Goal: Information Seeking & Learning: Learn about a topic

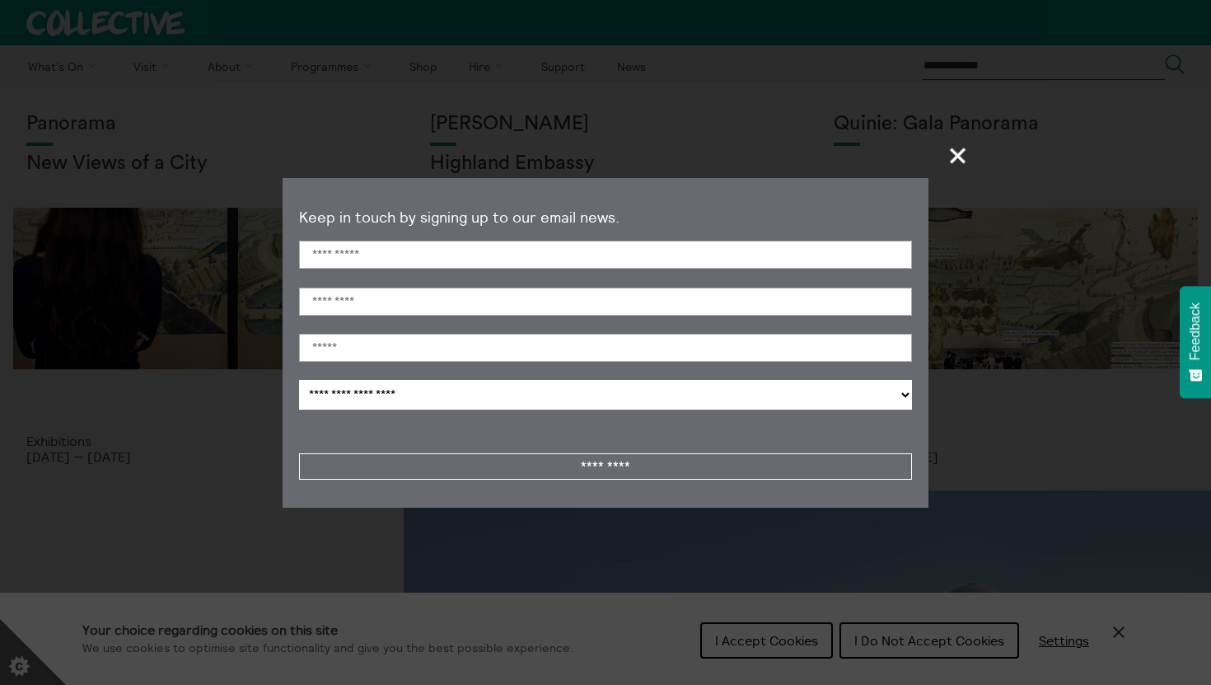
click at [951, 166] on span "+" at bounding box center [958, 155] width 49 height 49
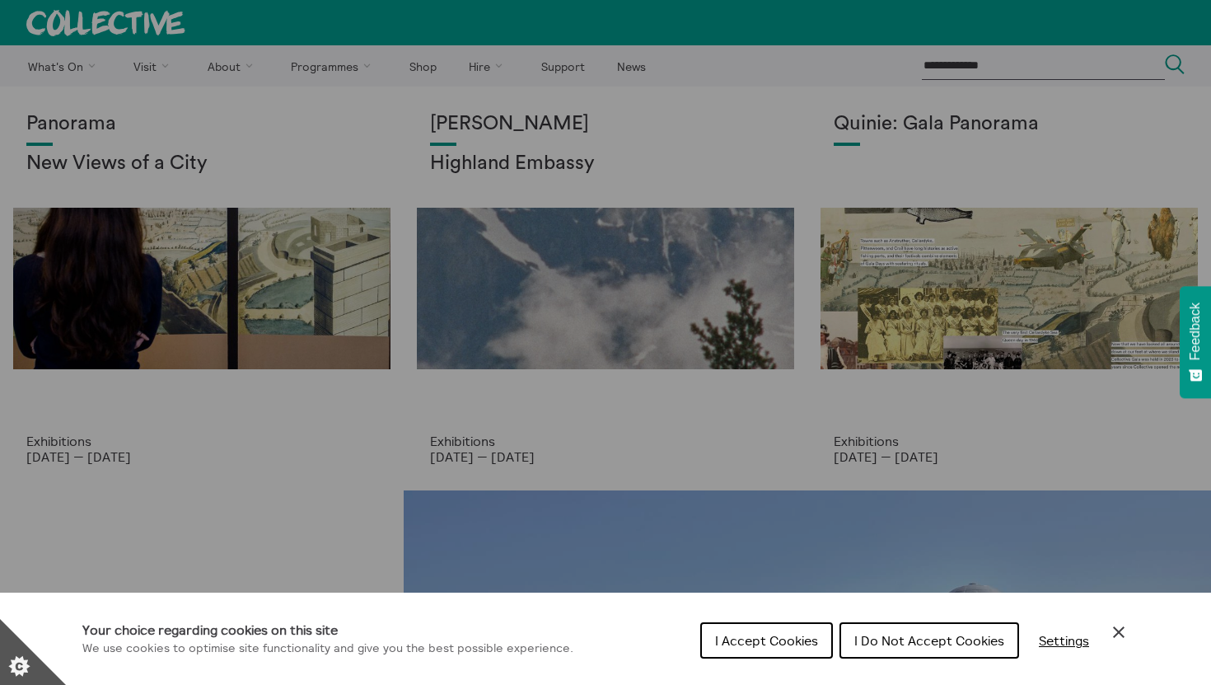
click at [896, 628] on button "I Do Not Accept Cookies" at bounding box center [930, 640] width 180 height 36
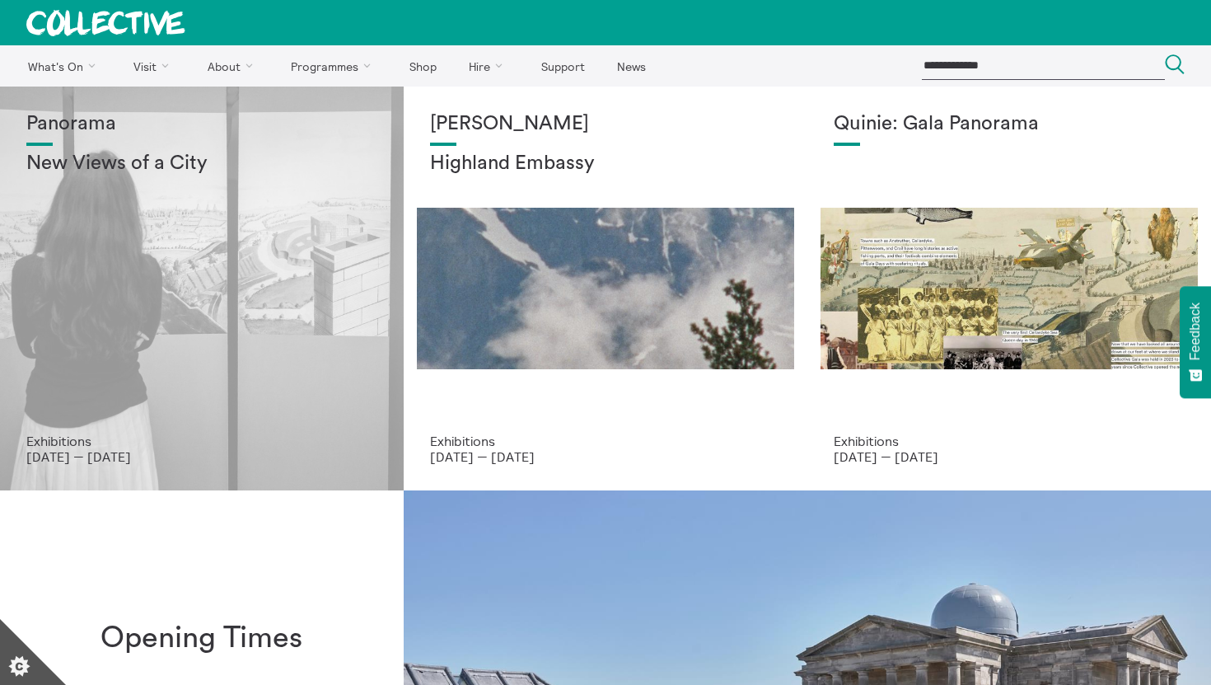
click at [153, 293] on div "Panorama New Views of a City" at bounding box center [201, 273] width 351 height 321
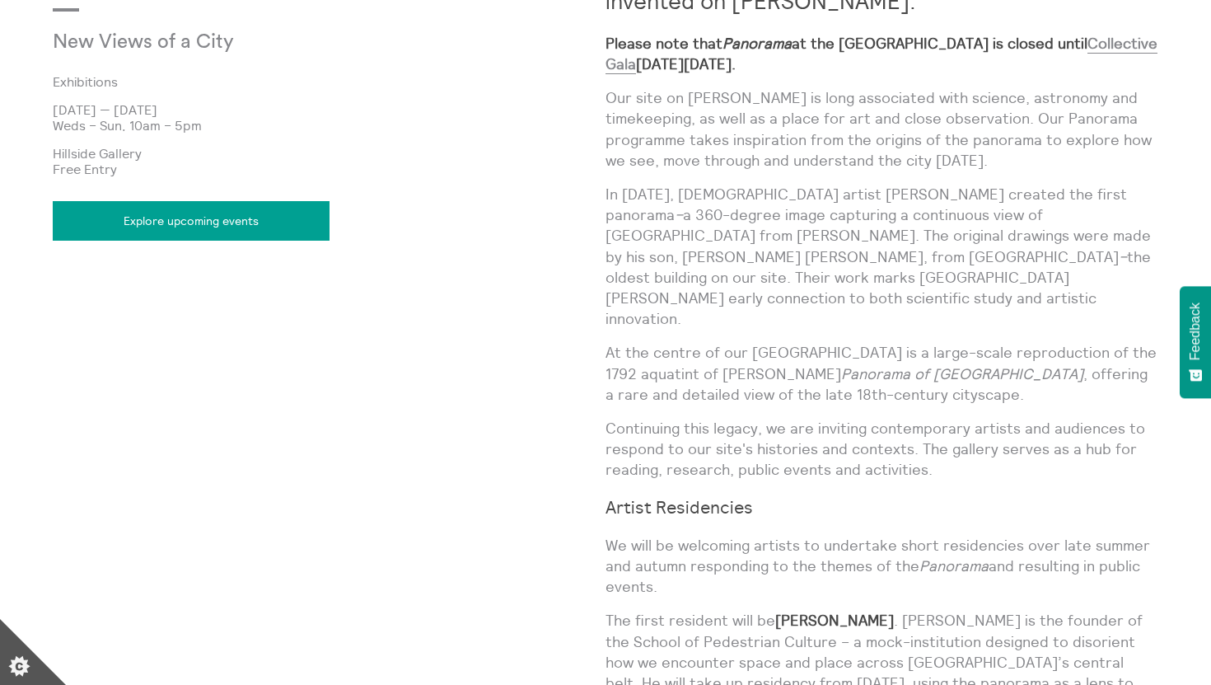
scroll to position [1013, 0]
